Goal: Task Accomplishment & Management: Manage account settings

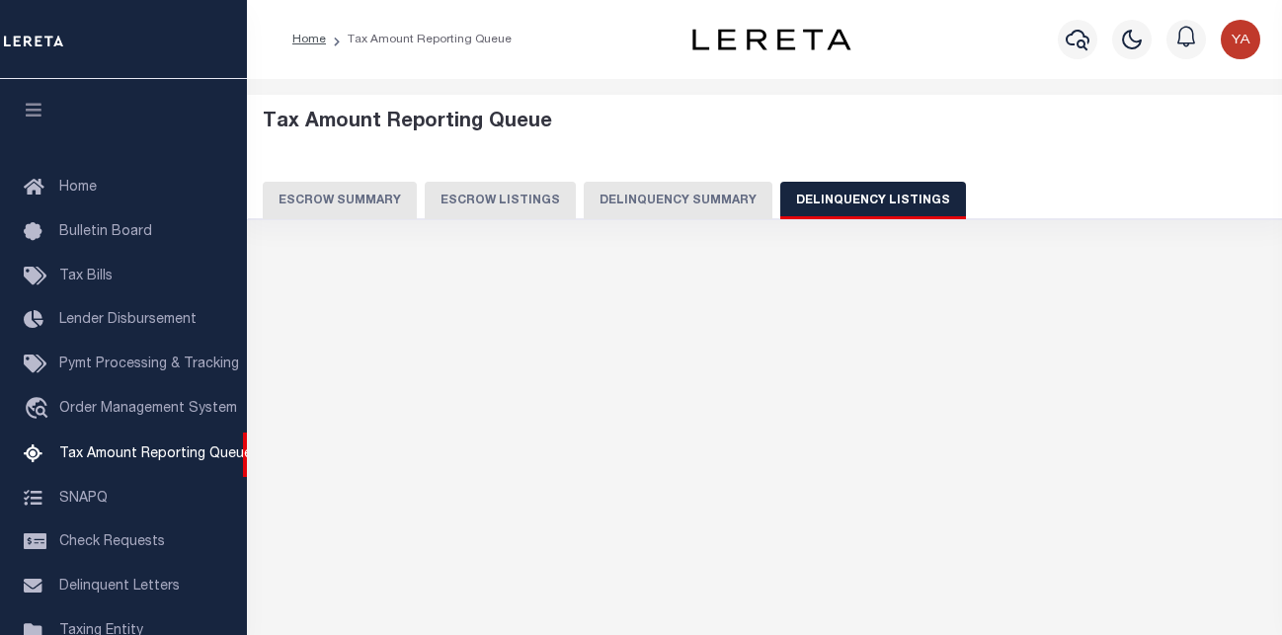
select select
select select "100"
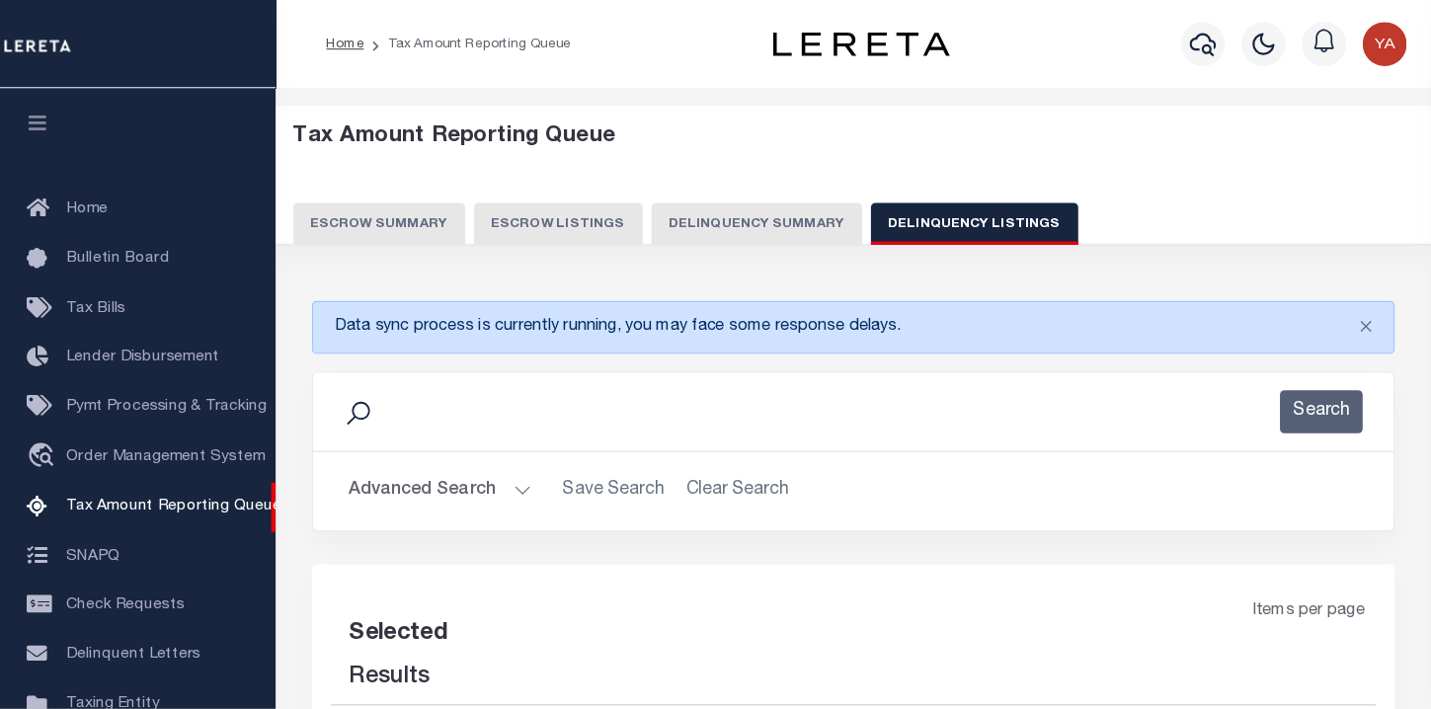
scroll to position [203, 0]
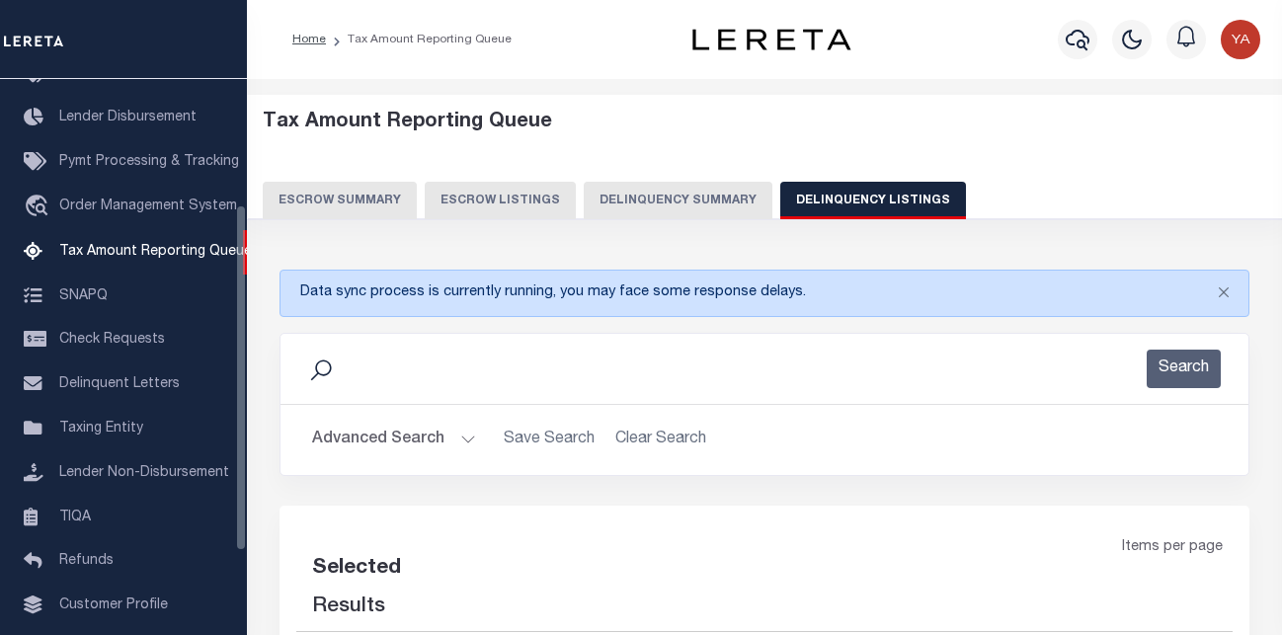
select select "100"
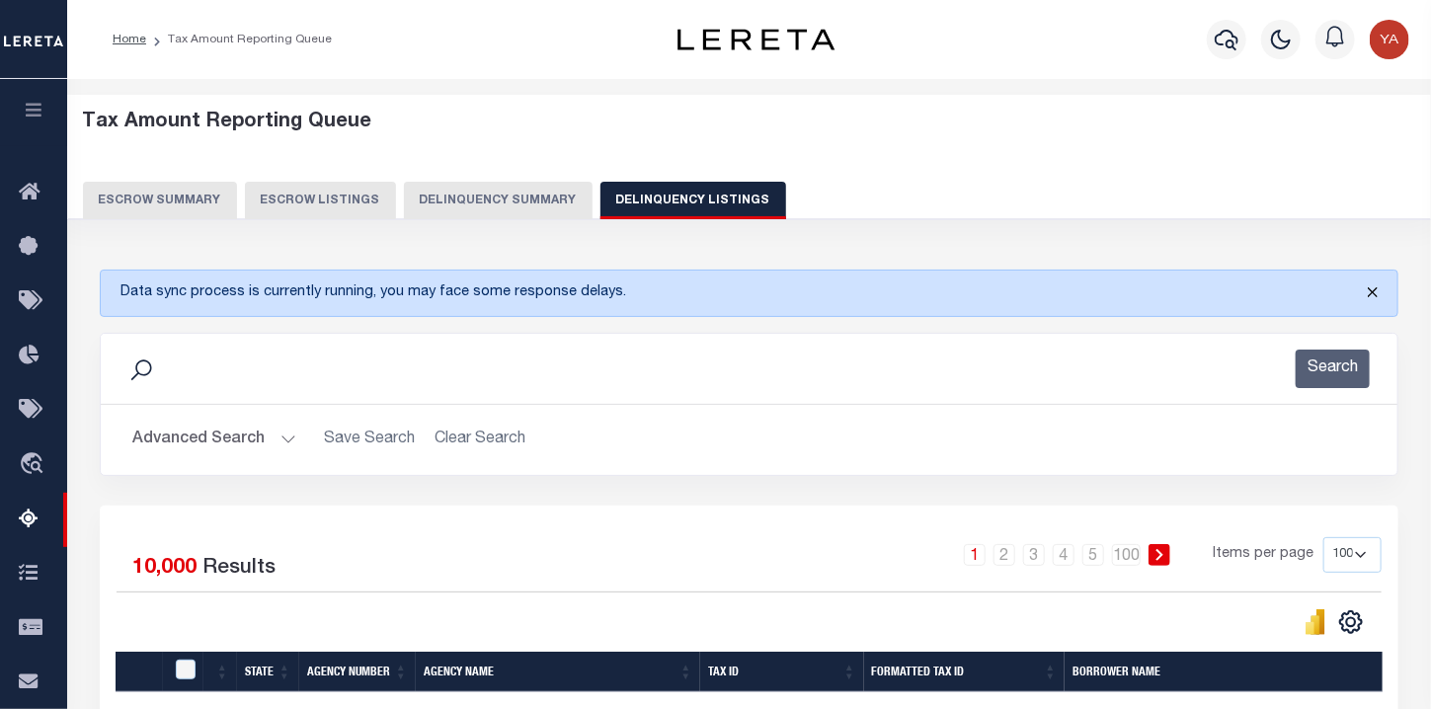
click at [1281, 292] on button "Close" at bounding box center [1372, 292] width 49 height 43
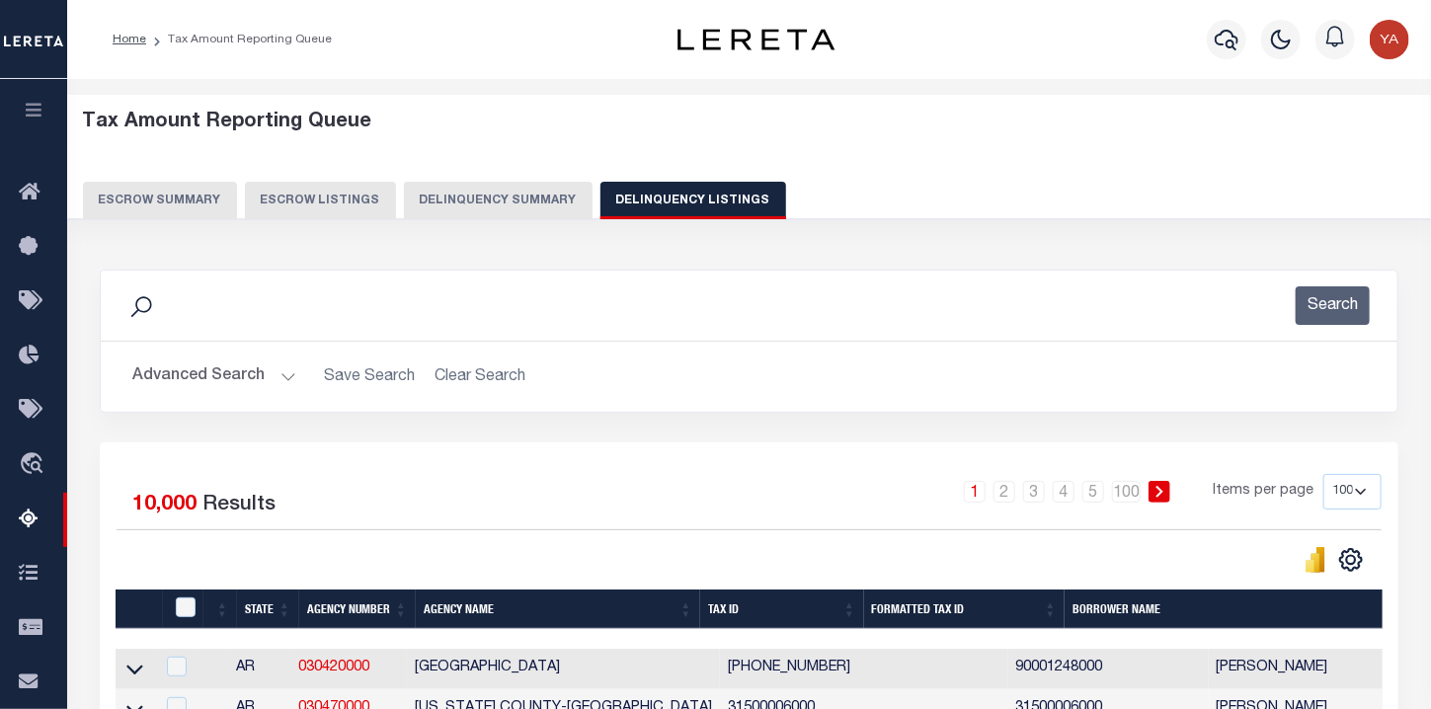
click at [283, 372] on button "Advanced Search" at bounding box center [214, 377] width 164 height 39
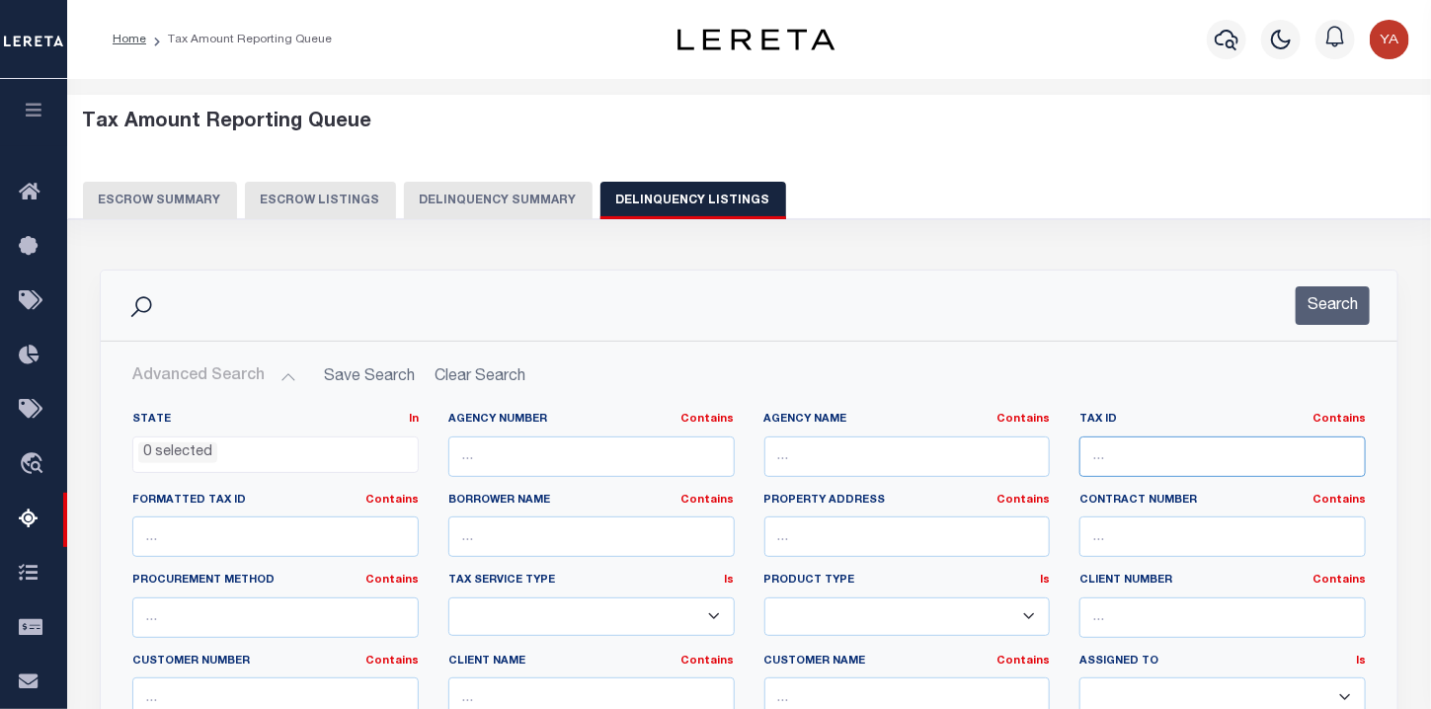
click at [1115, 459] on input "text" at bounding box center [1223, 457] width 286 height 41
paste input "1409E02017000"
type input "1409E02017000"
click at [173, 451] on li "0 selected" at bounding box center [177, 454] width 79 height 22
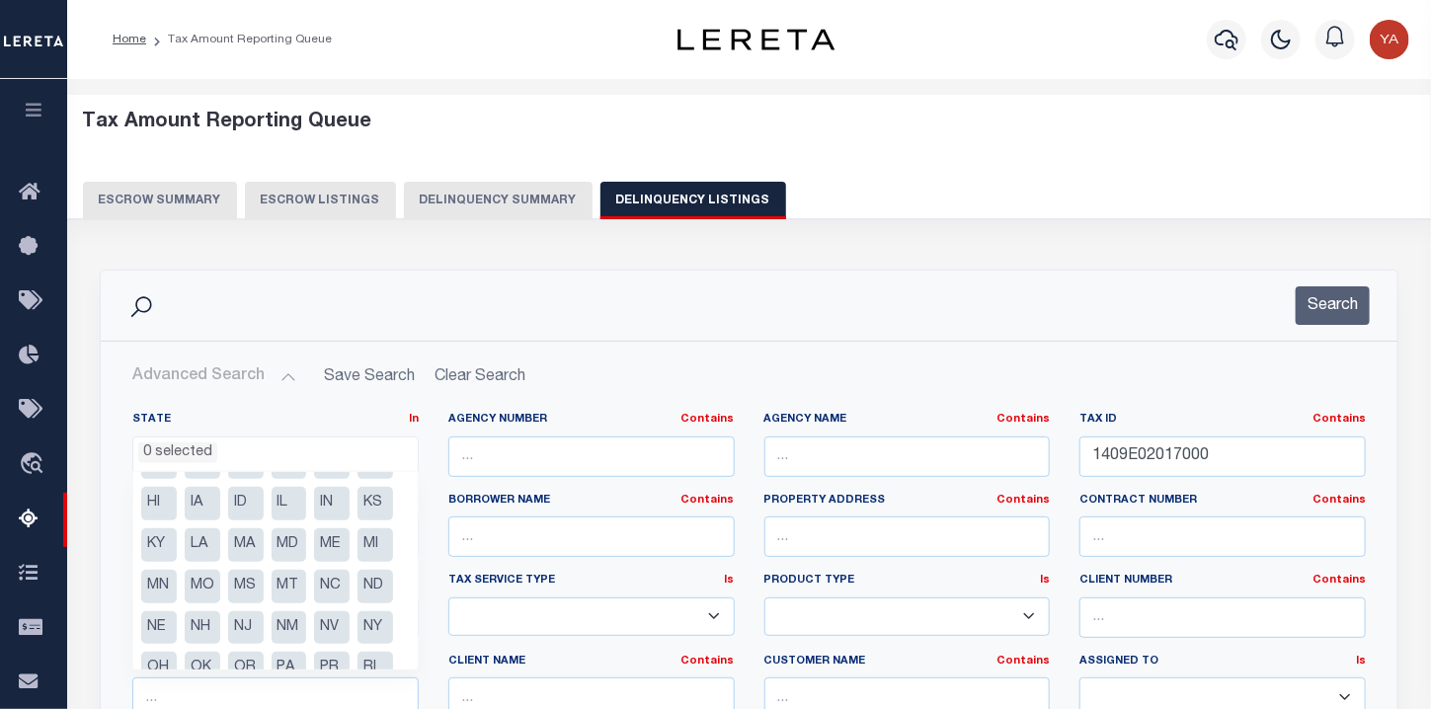
scroll to position [100, 0]
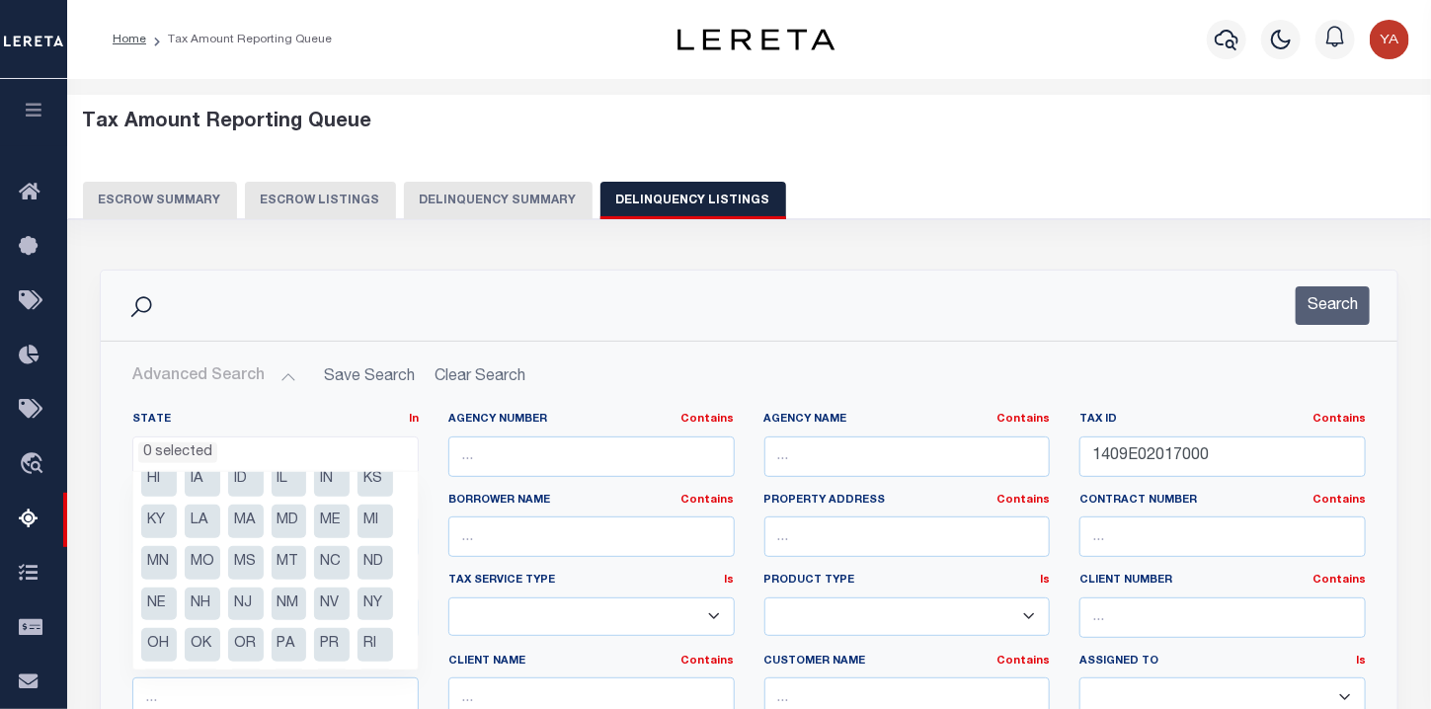
click at [228, 580] on li "MS" at bounding box center [246, 563] width 36 height 34
select select "MS"
click at [718, 312] on div "Search" at bounding box center [749, 305] width 1265 height 39
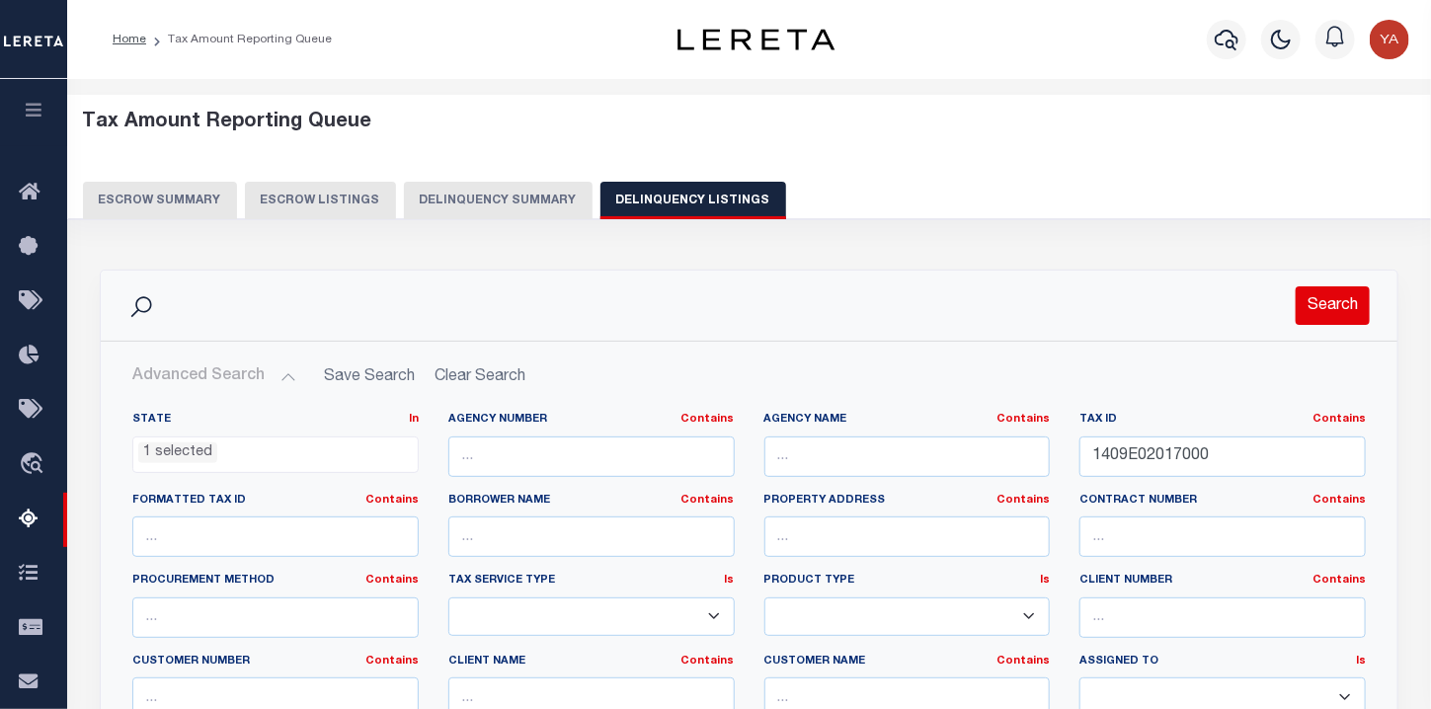
click at [1281, 302] on button "Search" at bounding box center [1333, 305] width 74 height 39
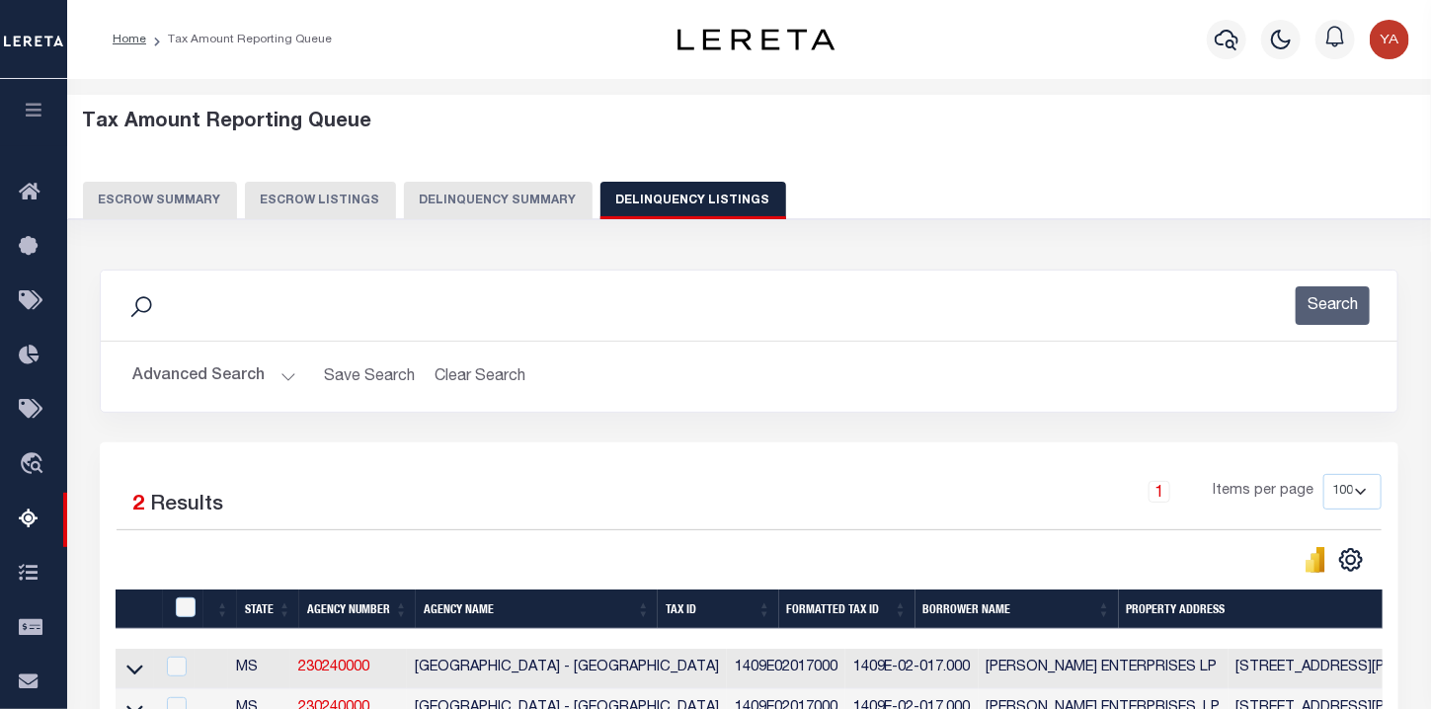
scroll to position [337, 0]
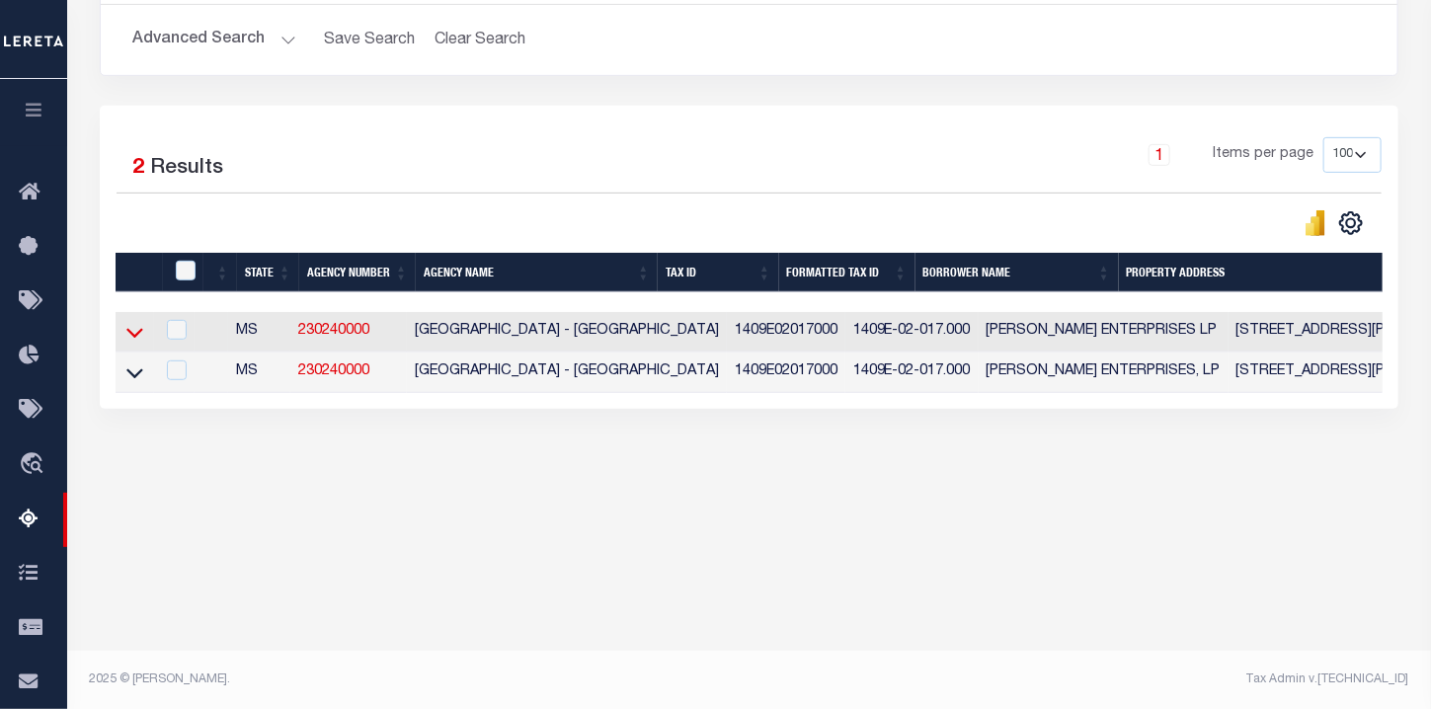
click at [130, 335] on icon at bounding box center [134, 332] width 17 height 21
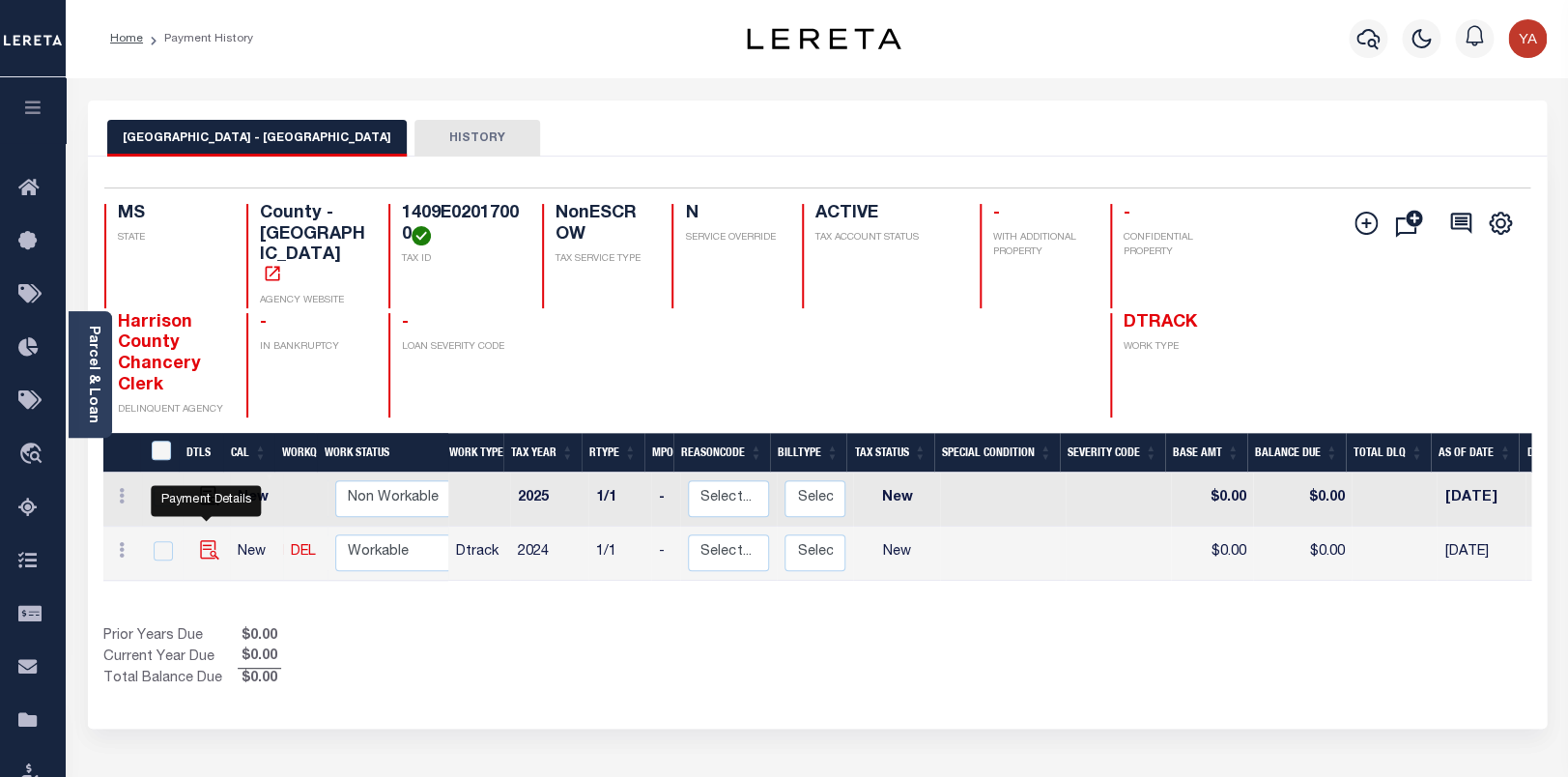
click at [206, 540] on img "" at bounding box center [209, 550] width 20 height 20
checkbox input "true"
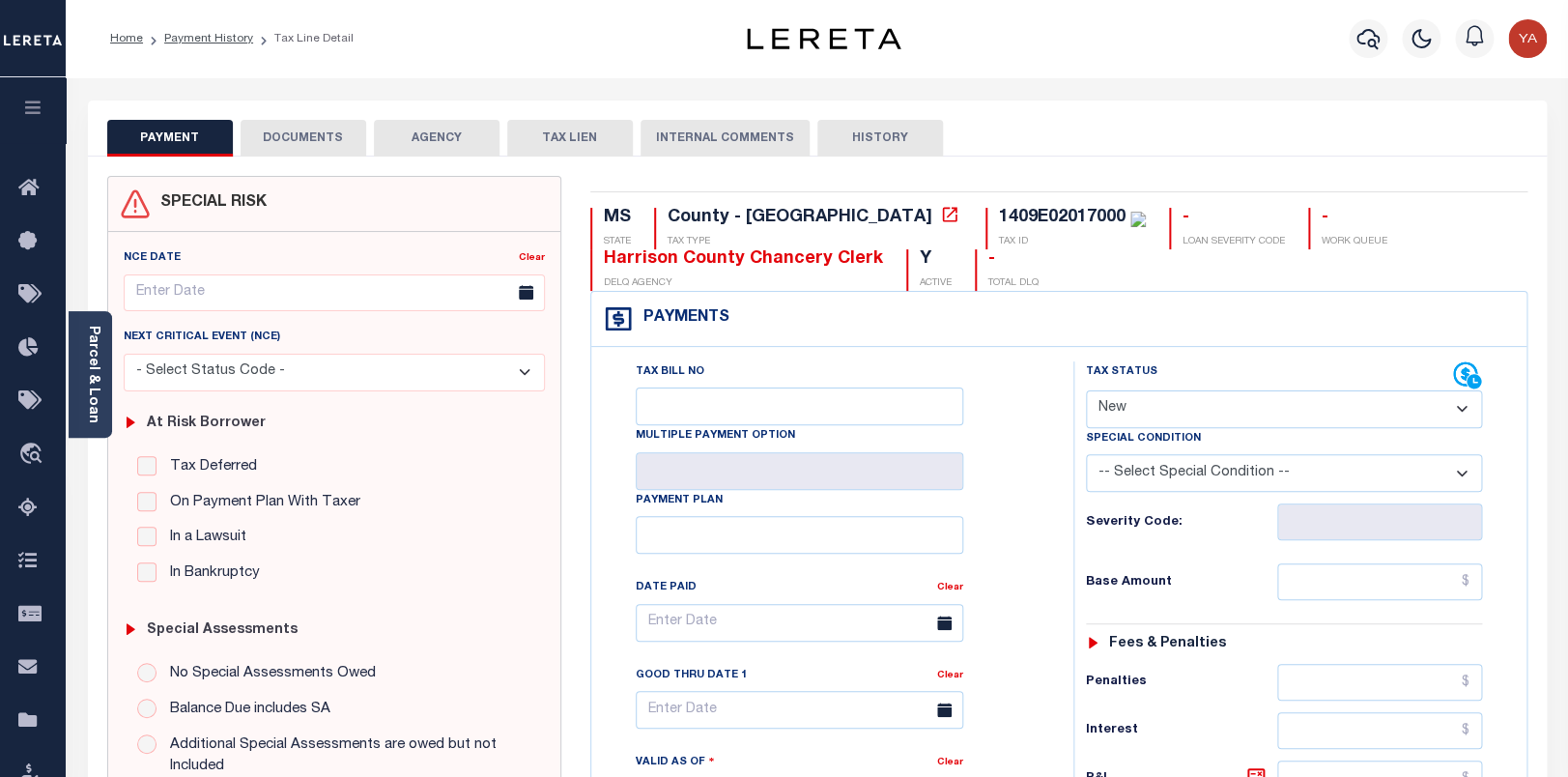
select select "PYD"
click option "Paid" at bounding box center [0, 0] width 0 height 0
type input "09/04/2025"
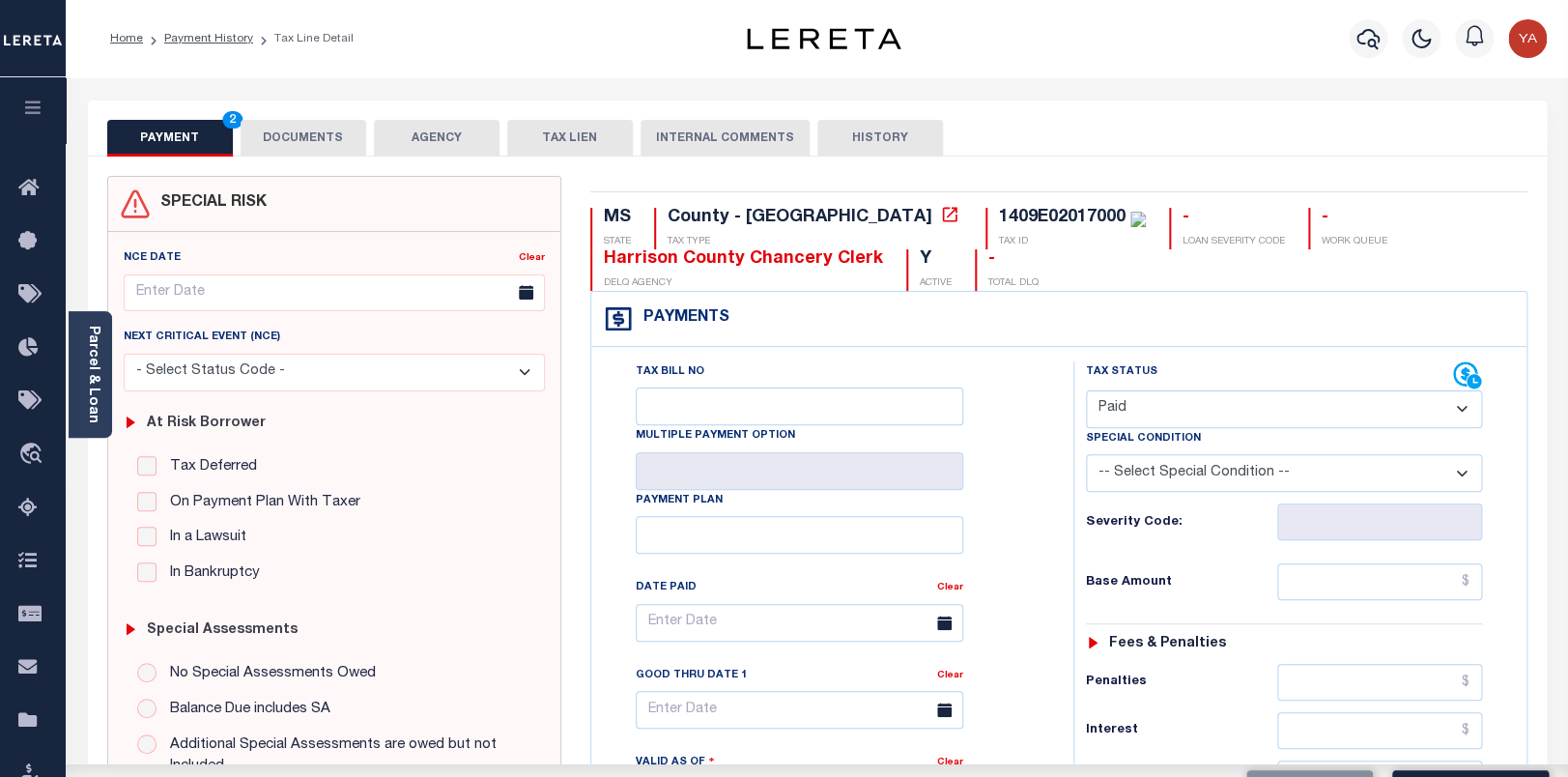
click at [1053, 546] on div "Tax Bill No Multiple Payment Option Payment Plan Clear" at bounding box center [828, 788] width 463 height 853
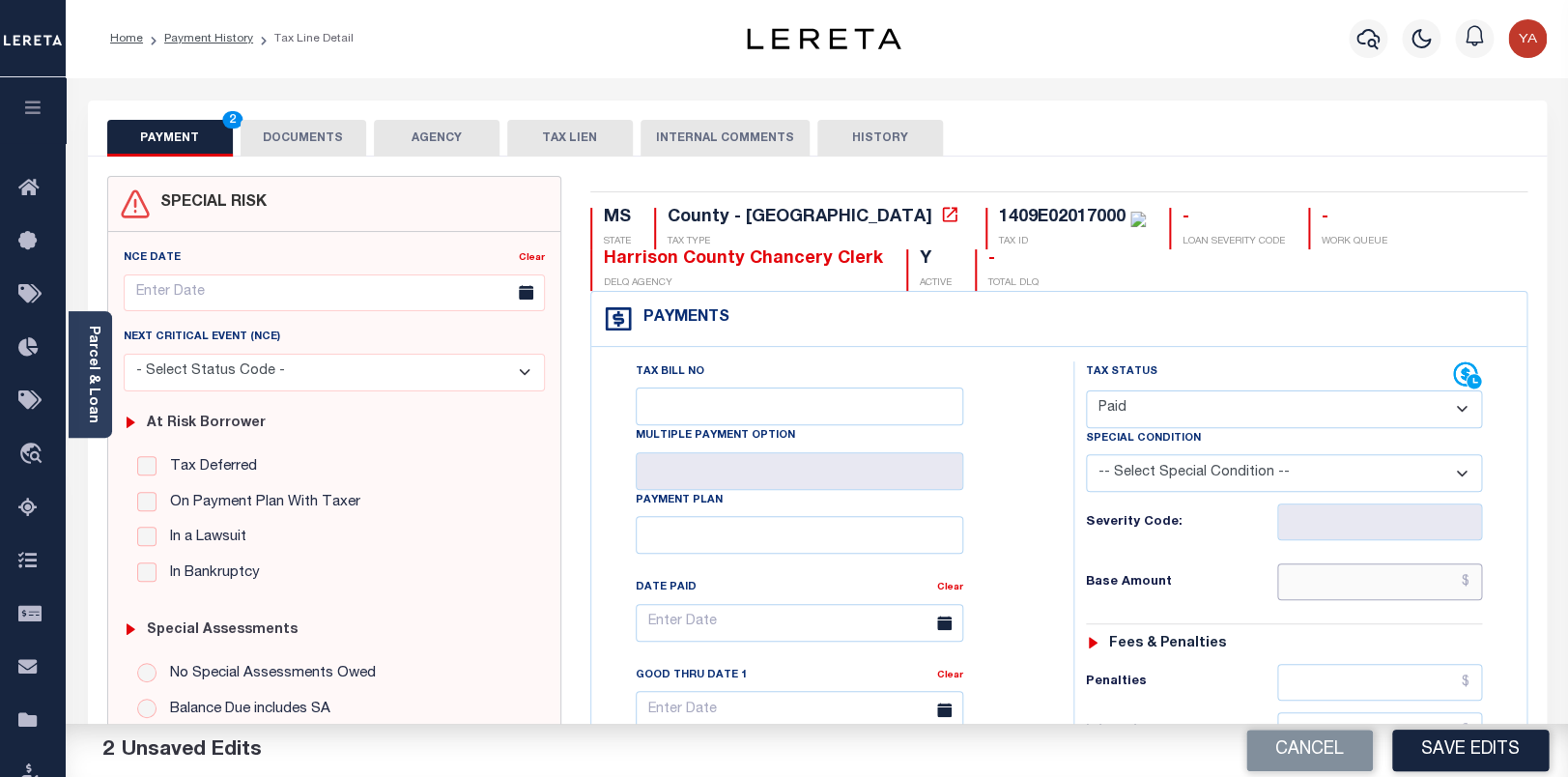
click at [1314, 586] on input "text" at bounding box center [1379, 582] width 204 height 37
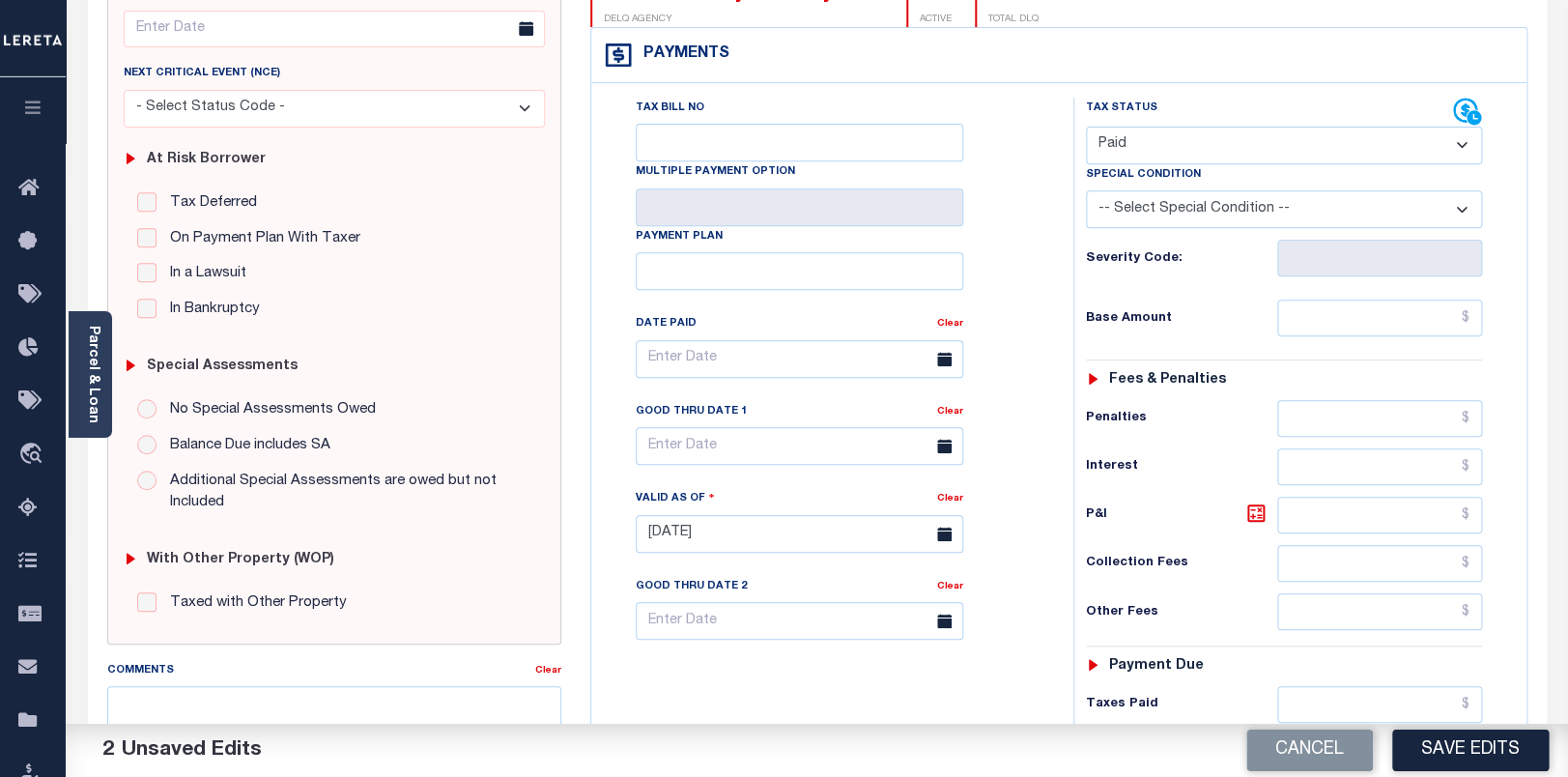
scroll to position [304, 0]
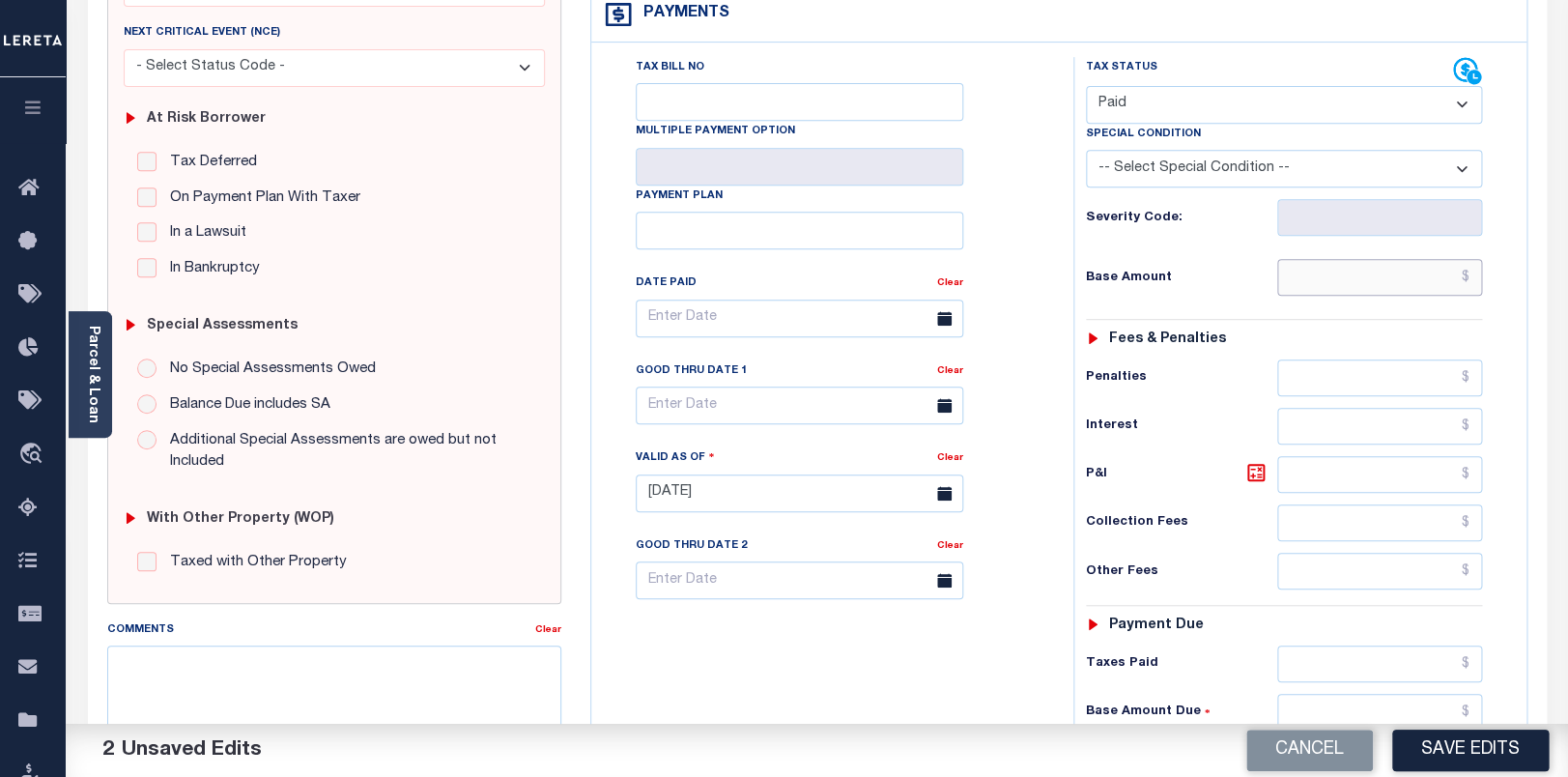
click at [1304, 293] on input "text" at bounding box center [1379, 278] width 204 height 37
paste input "7306.30"
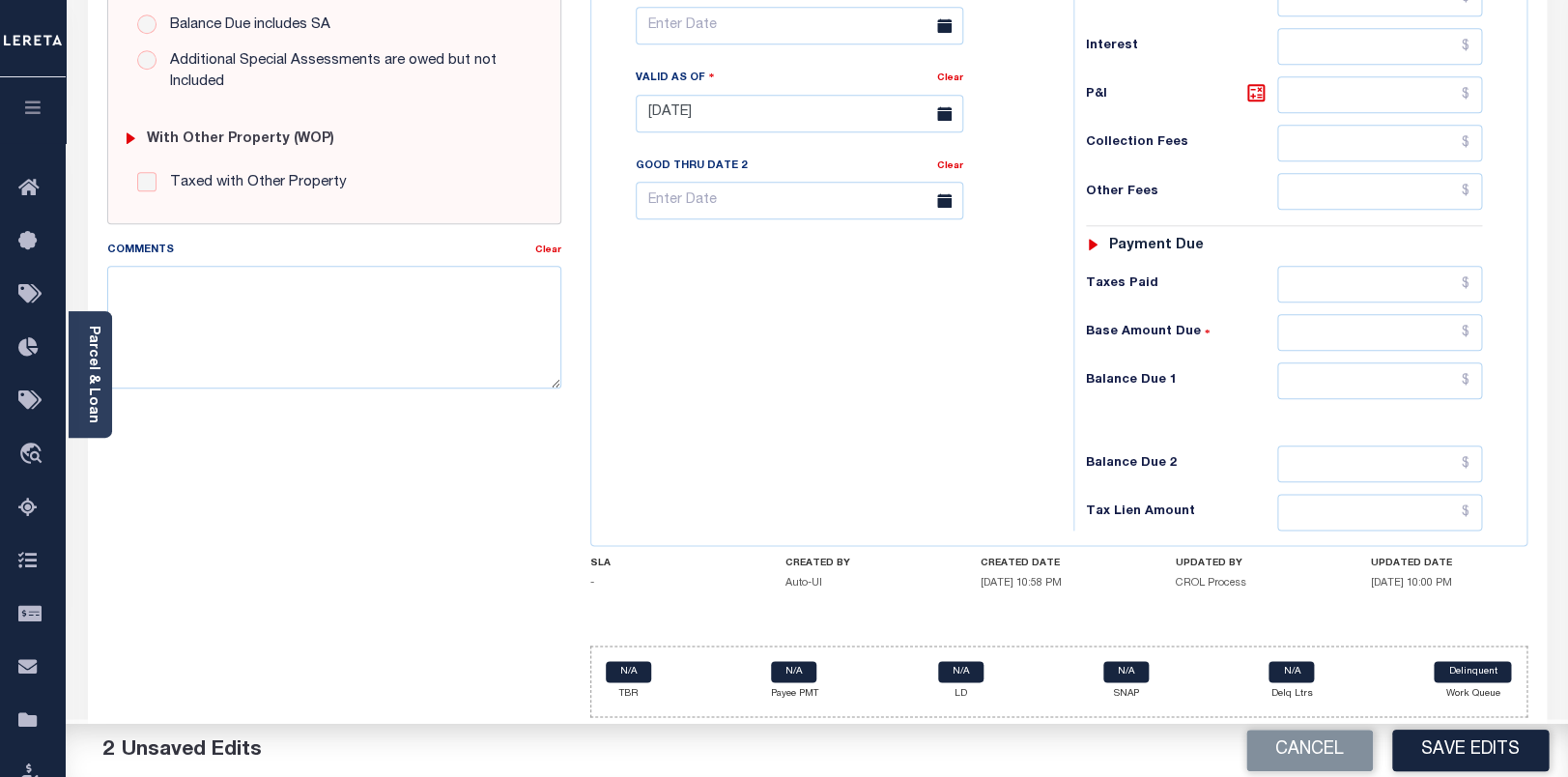
type input "$7,306.30"
click at [1296, 371] on input "text" at bounding box center [1379, 381] width 204 height 37
type input "$0.00"
click at [1023, 372] on div "Tax Bill No Multiple Payment Option Payment Plan Clear" at bounding box center [828, 104] width 463 height 853
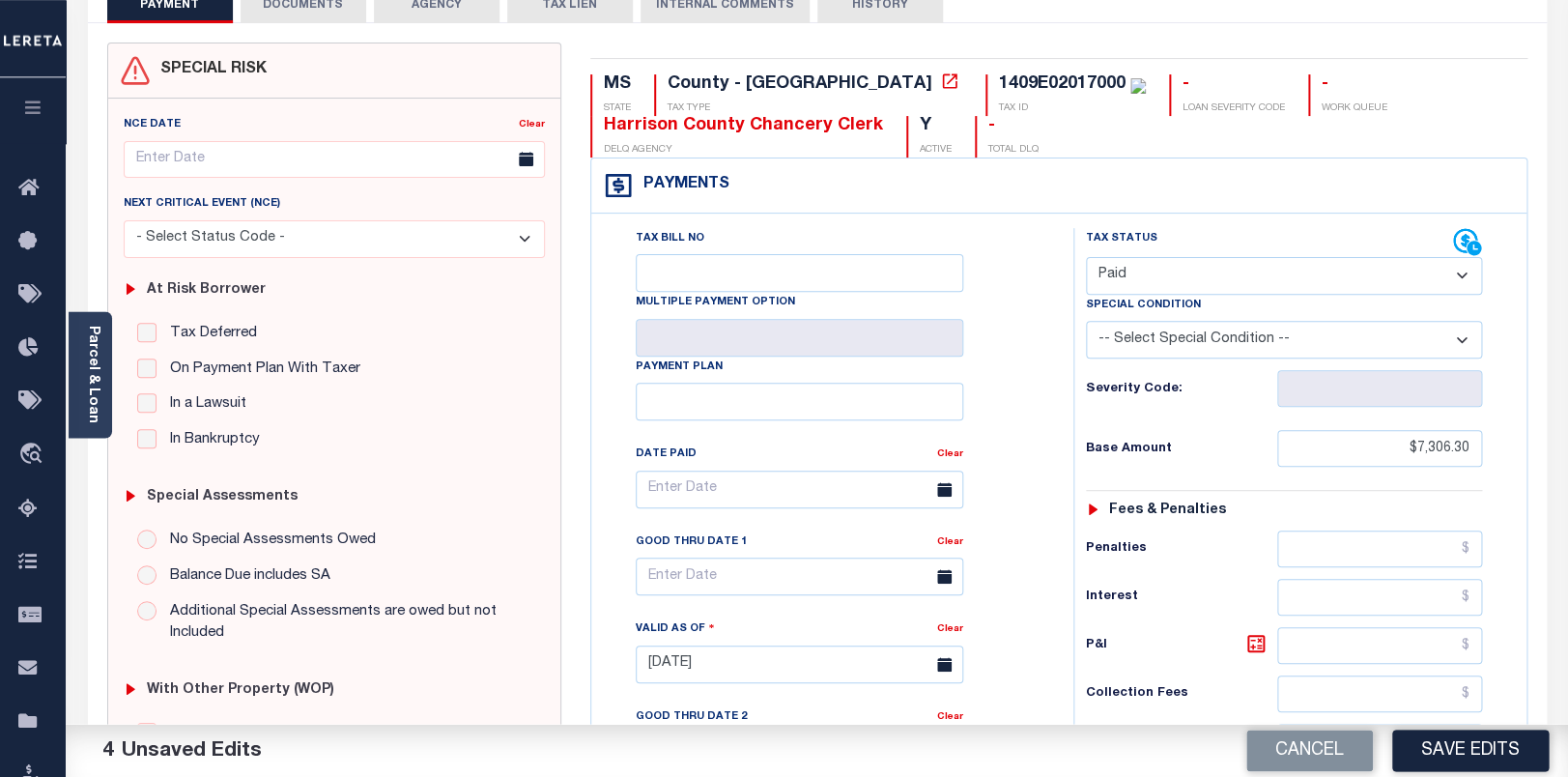
scroll to position [0, 0]
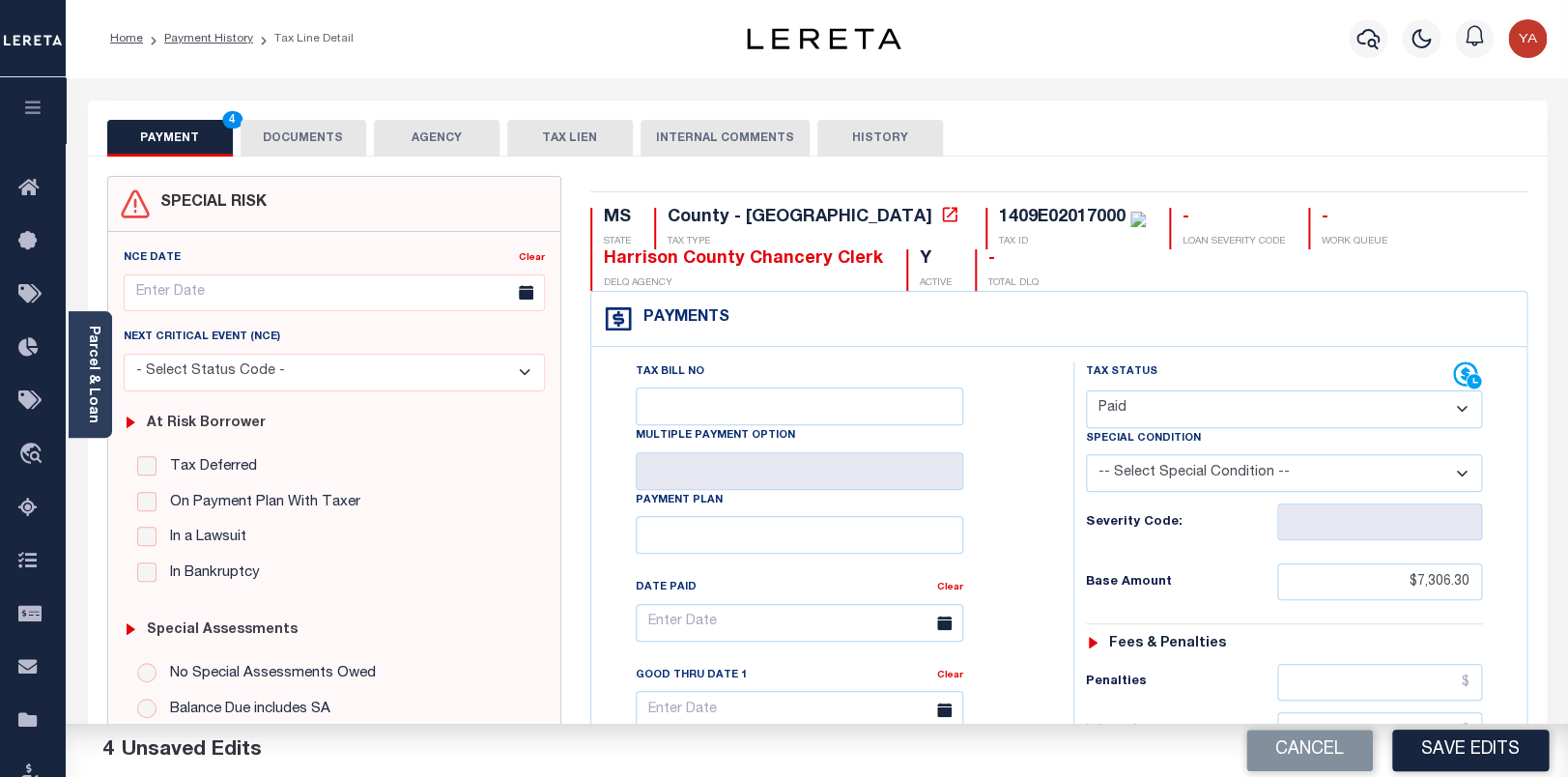
click at [348, 146] on button "DOCUMENTS" at bounding box center [303, 138] width 125 height 37
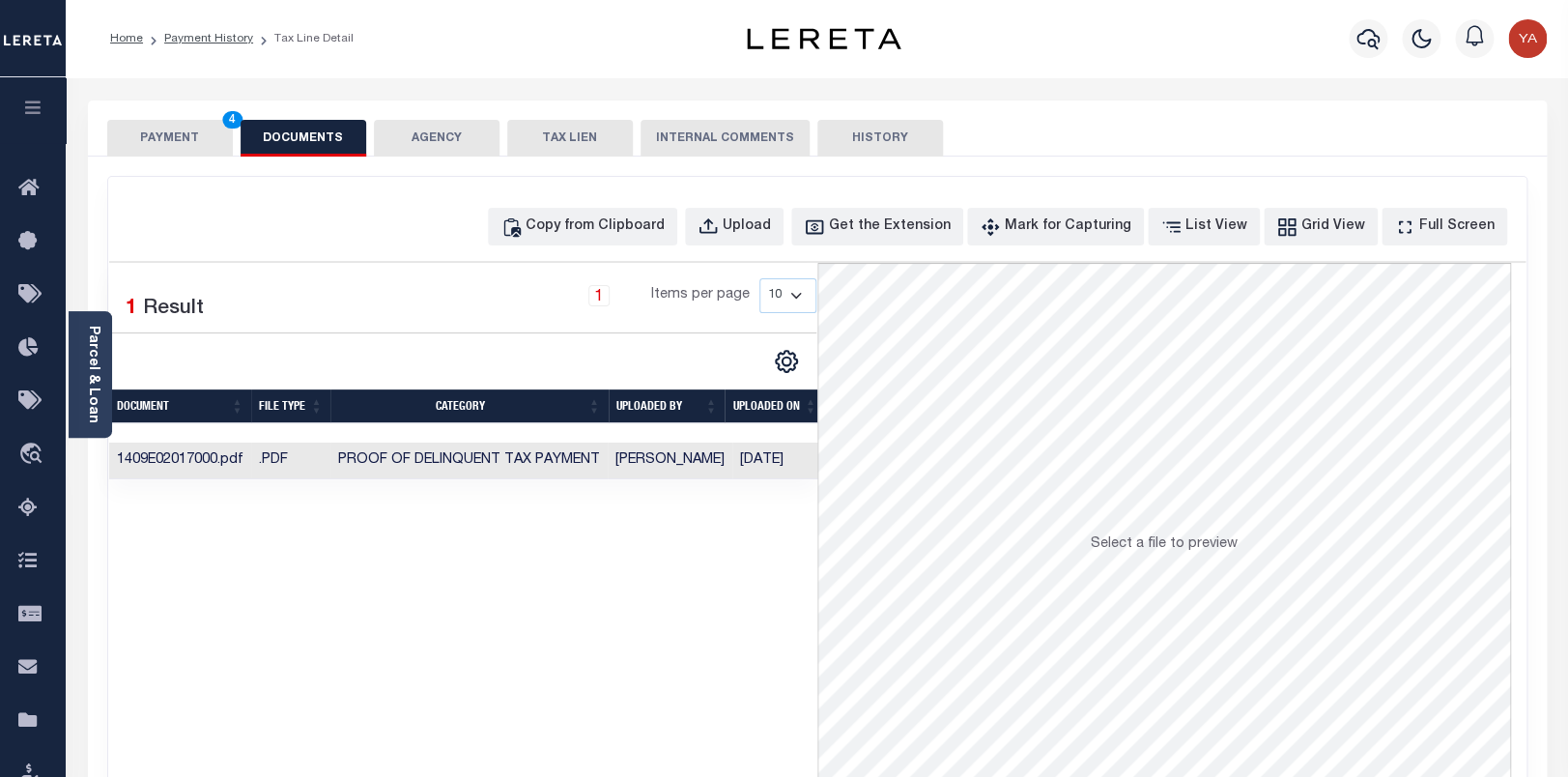
click at [210, 154] on button "PAYMENT 4" at bounding box center [170, 138] width 125 height 37
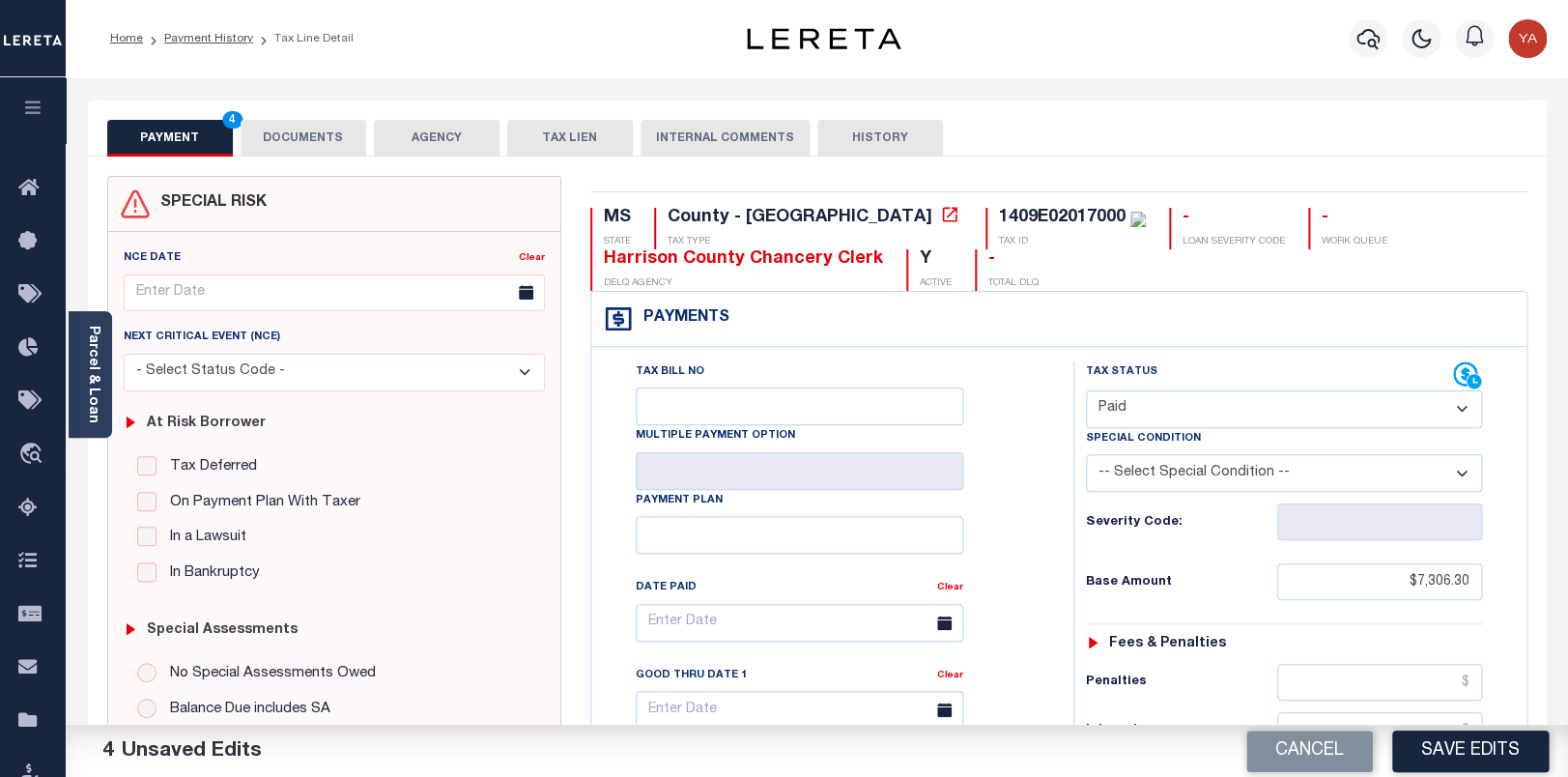
click at [508, 44] on div "Home Payment History Tax Line Detail" at bounding box center [398, 38] width 607 height 40
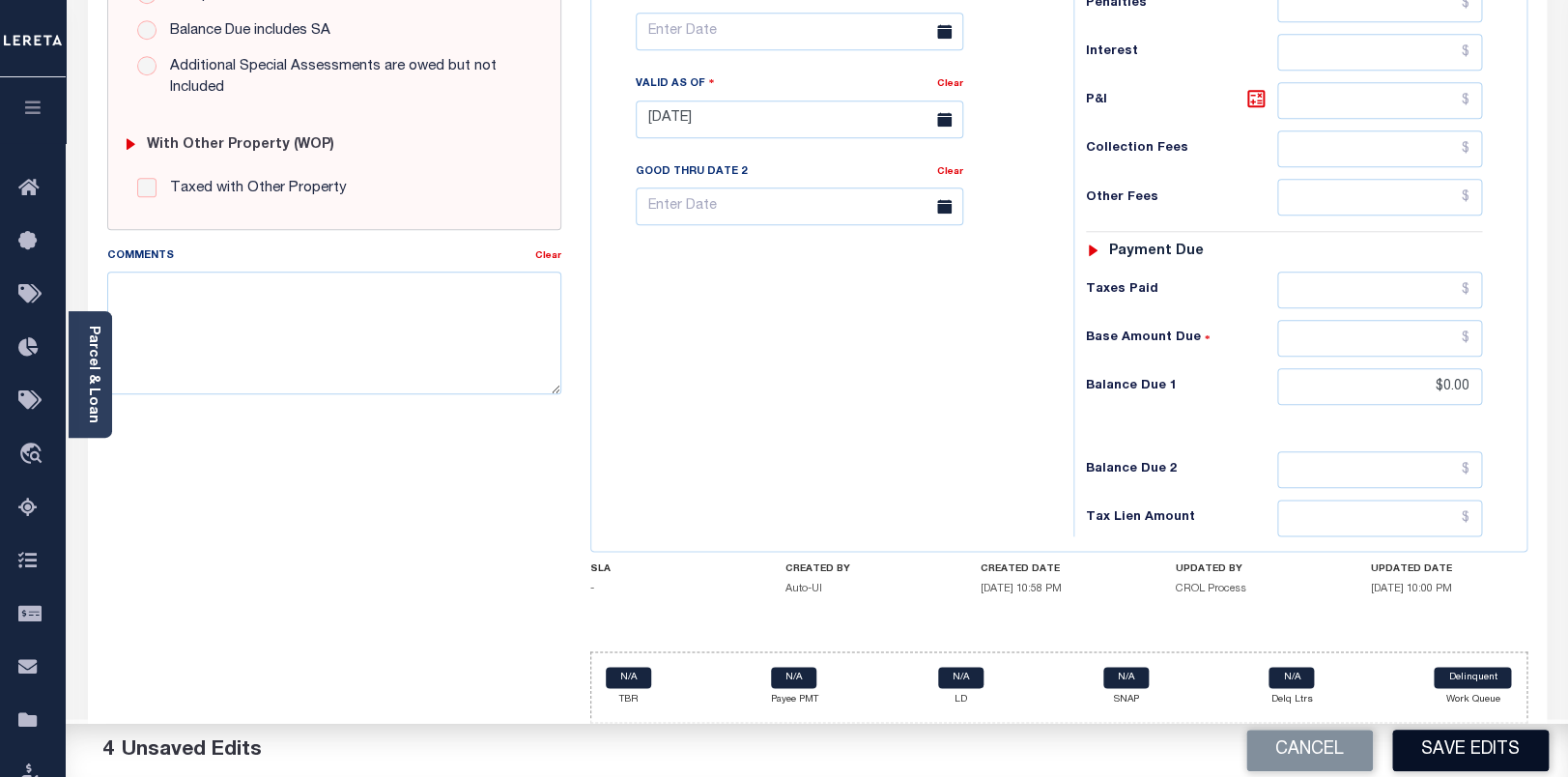
click at [1476, 745] on button "Save Edits" at bounding box center [1471, 751] width 157 height 41
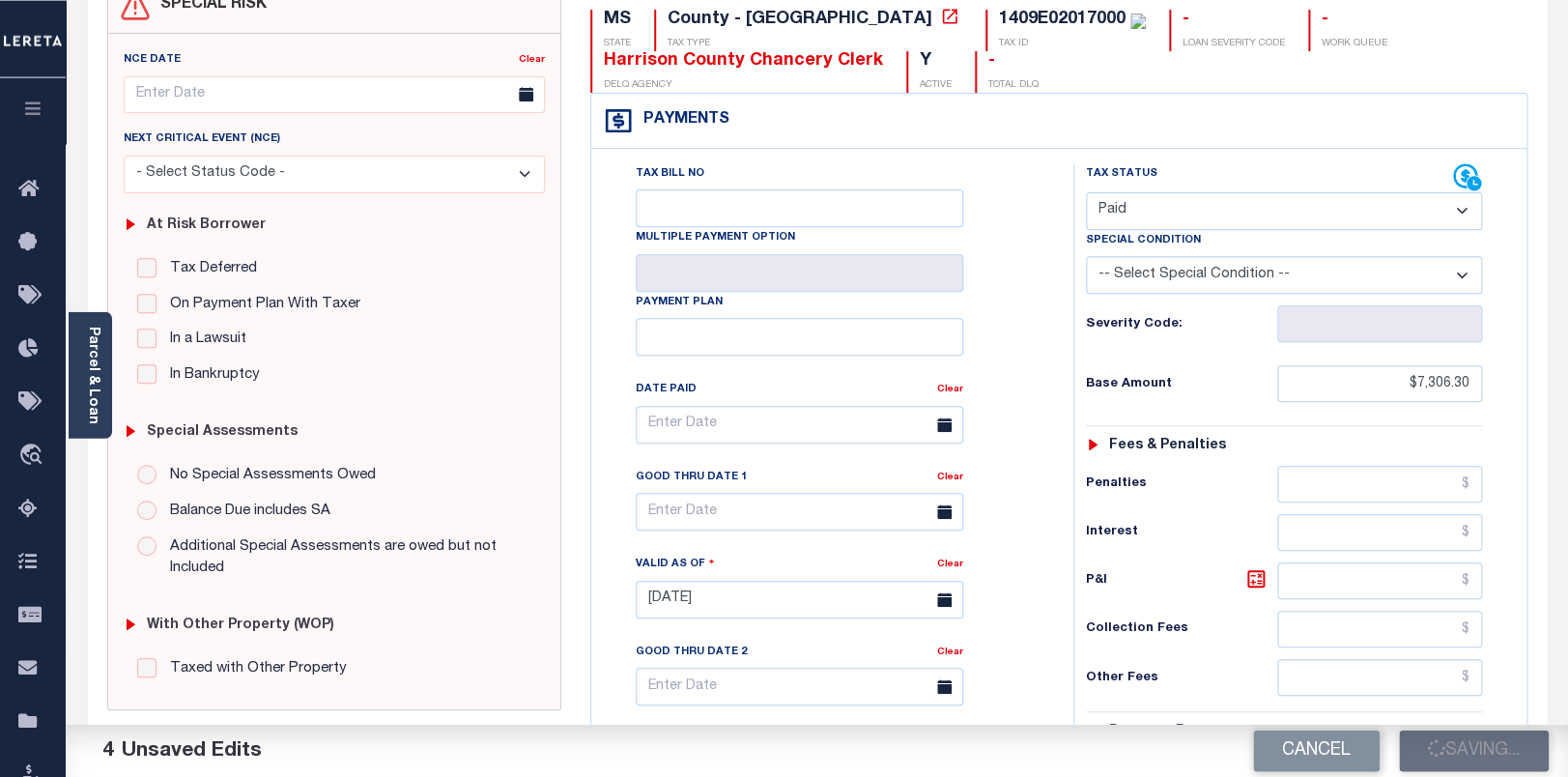
scroll to position [88, 0]
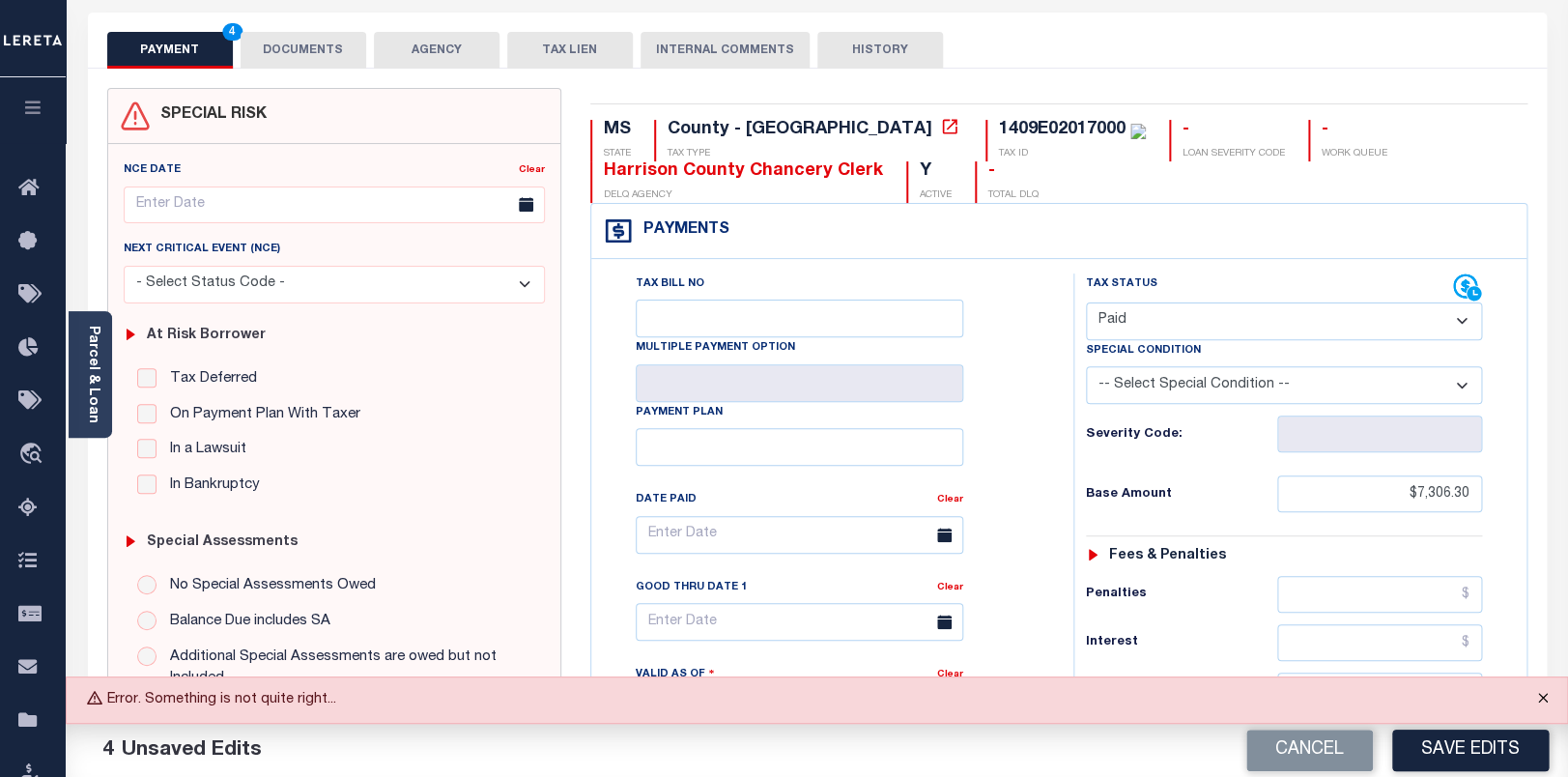
click at [1537, 701] on button "Close" at bounding box center [1543, 698] width 48 height 42
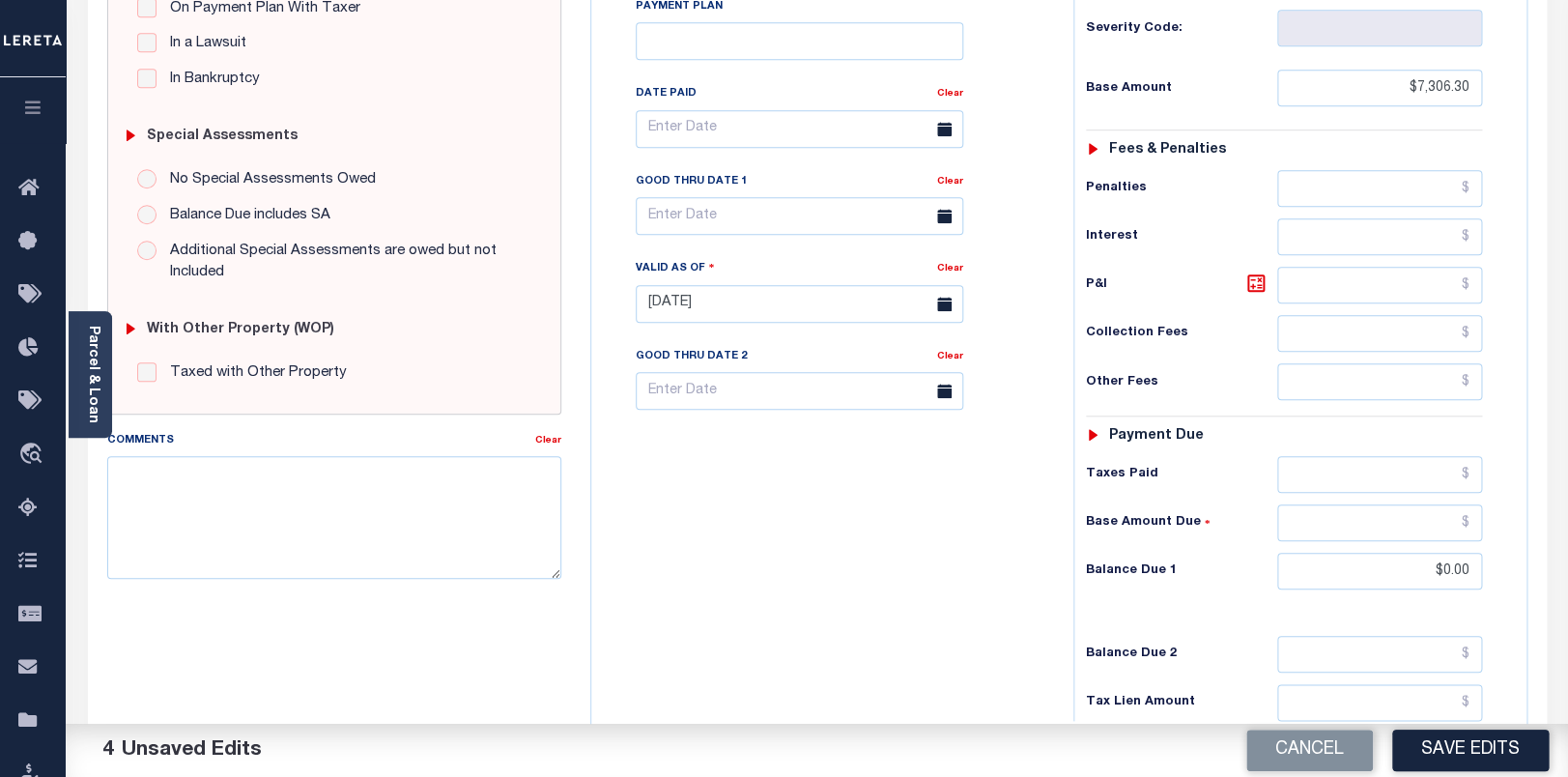
scroll to position [697, 0]
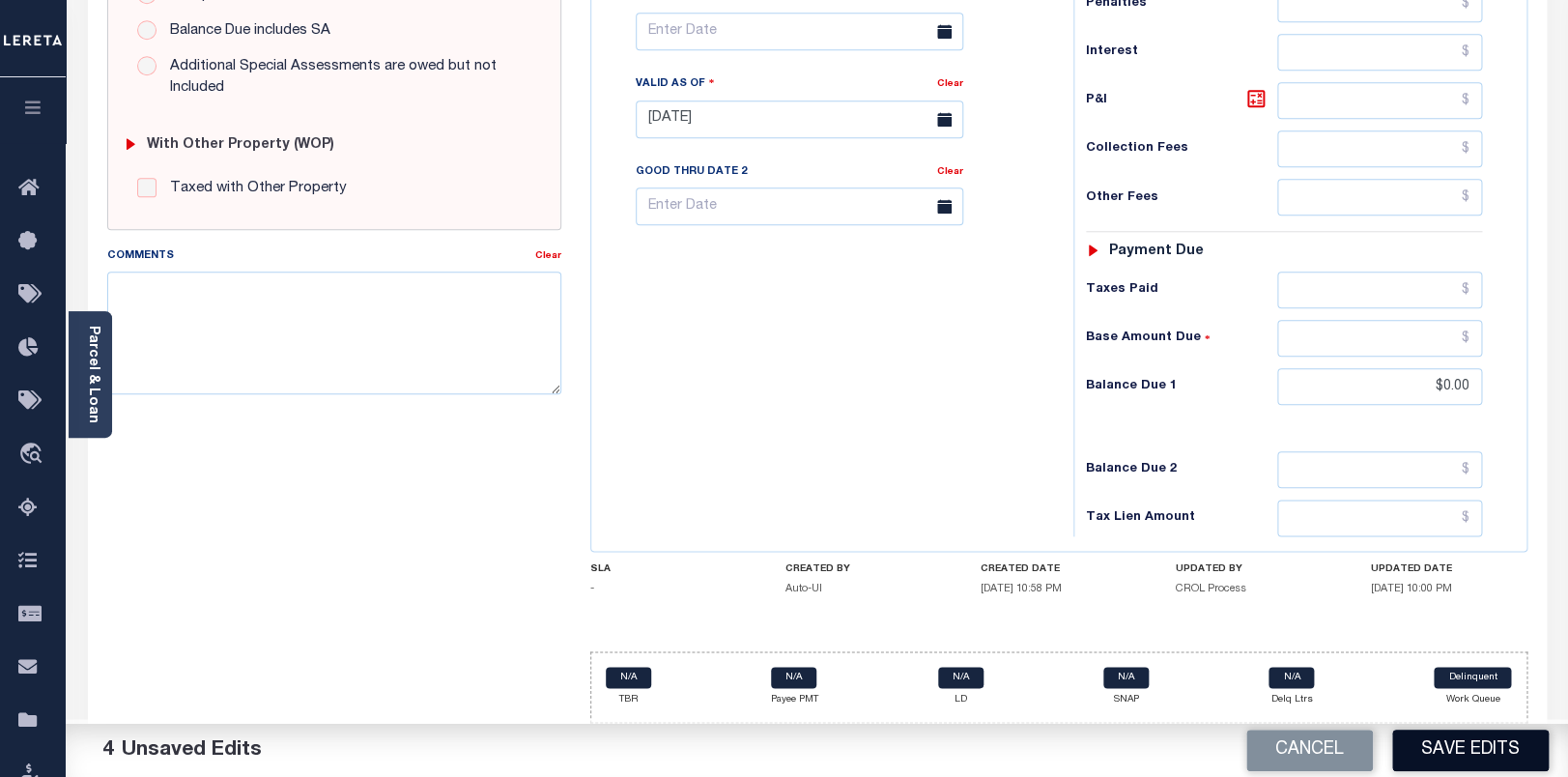
click at [1465, 745] on button "Save Edits" at bounding box center [1471, 751] width 157 height 41
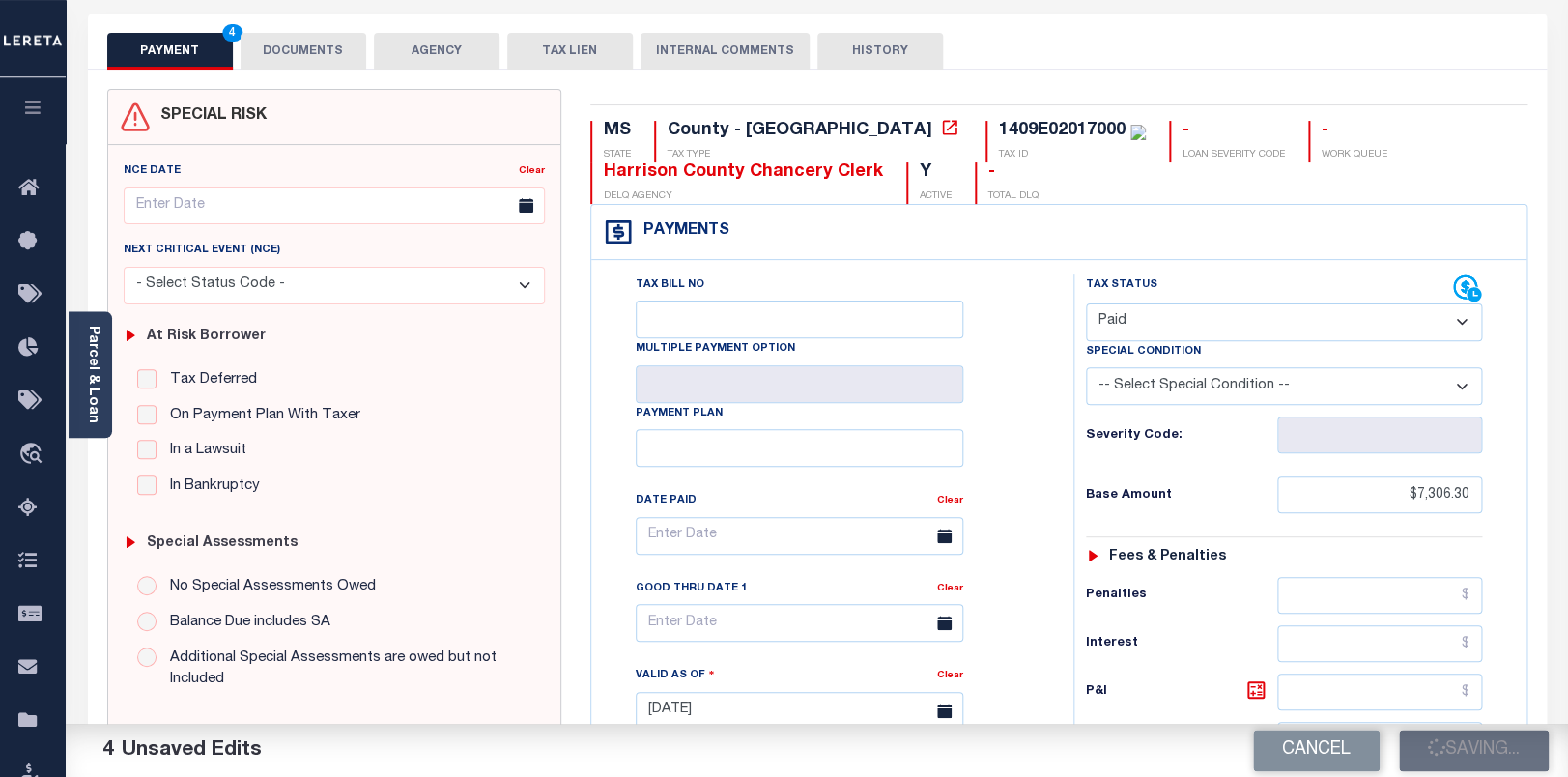
scroll to position [0, 0]
